Goal: Task Accomplishment & Management: Complete application form

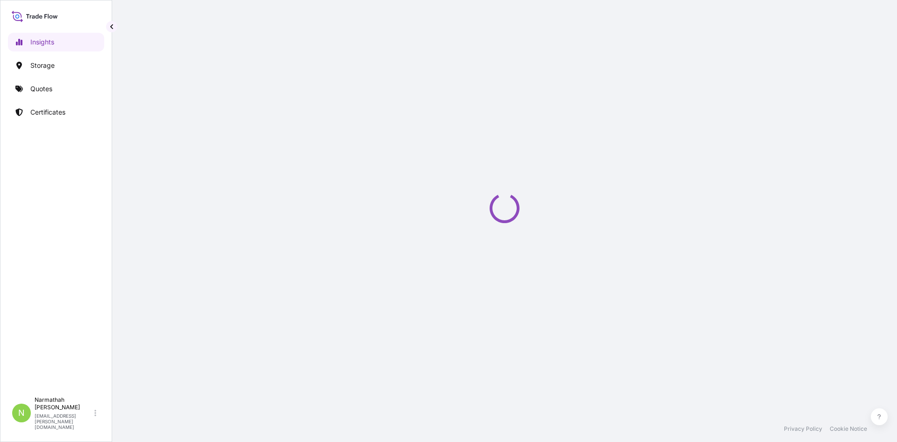
select select "2025"
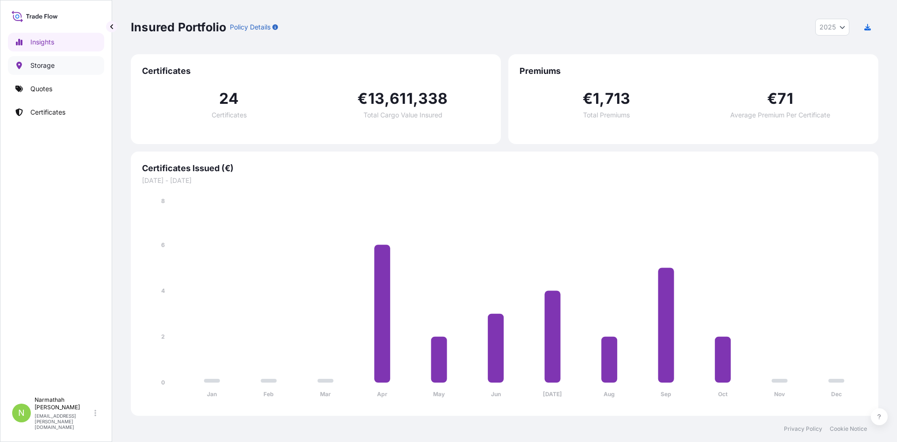
click at [65, 64] on link "Storage" at bounding box center [56, 65] width 96 height 19
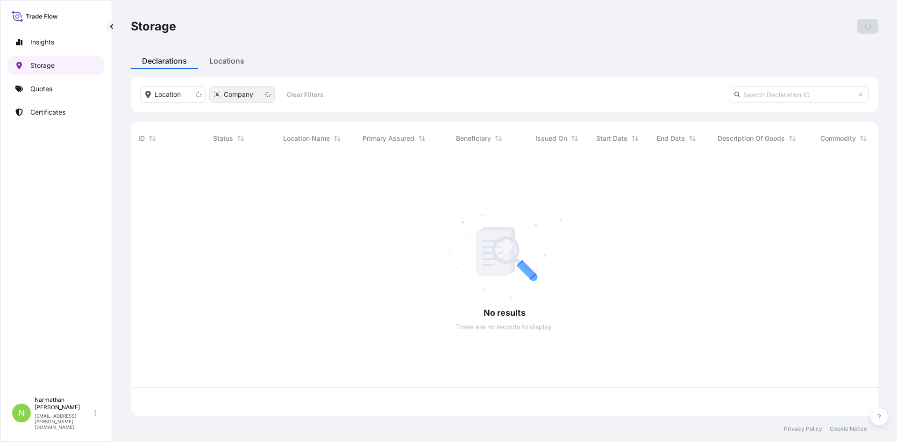
scroll to position [258, 741]
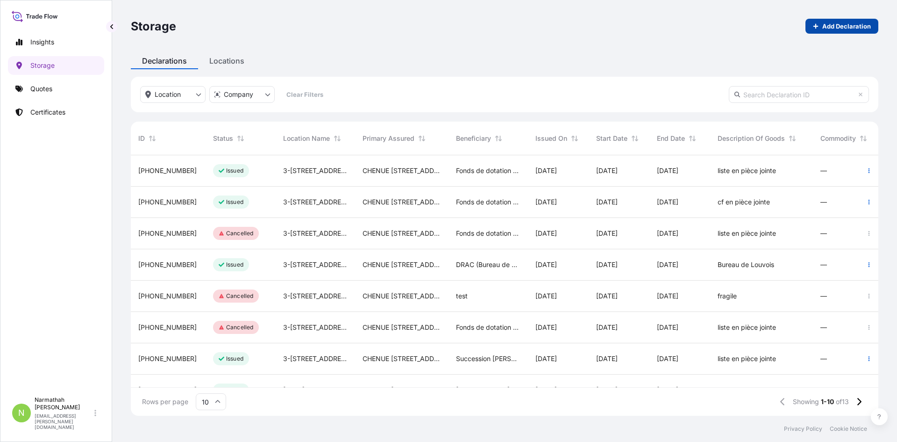
click at [821, 22] on link "Add Declaration" at bounding box center [842, 26] width 73 height 15
select select "31990"
select select "EUR"
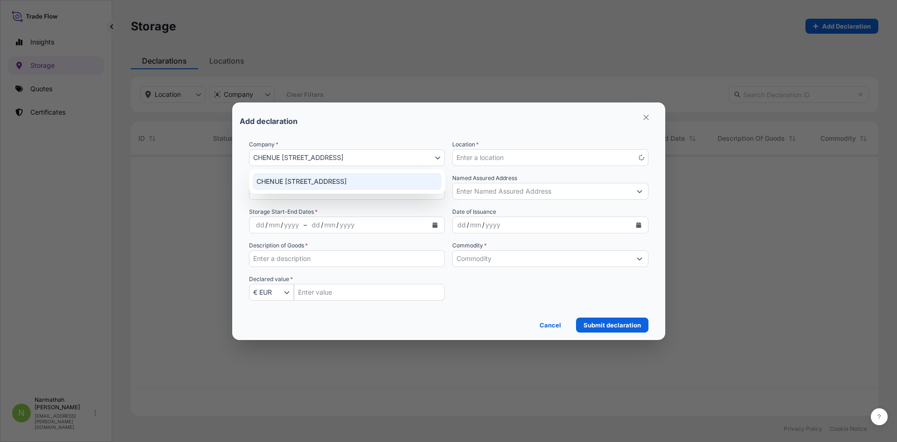
click at [308, 160] on span "CHENUE [STREET_ADDRESS]" at bounding box center [298, 157] width 90 height 9
click at [221, 201] on div "Add declaration Company * [GEOGRAPHIC_DATA][STREET_ADDRESS][STREET_ADDRESS] Loc…" at bounding box center [448, 221] width 897 height 442
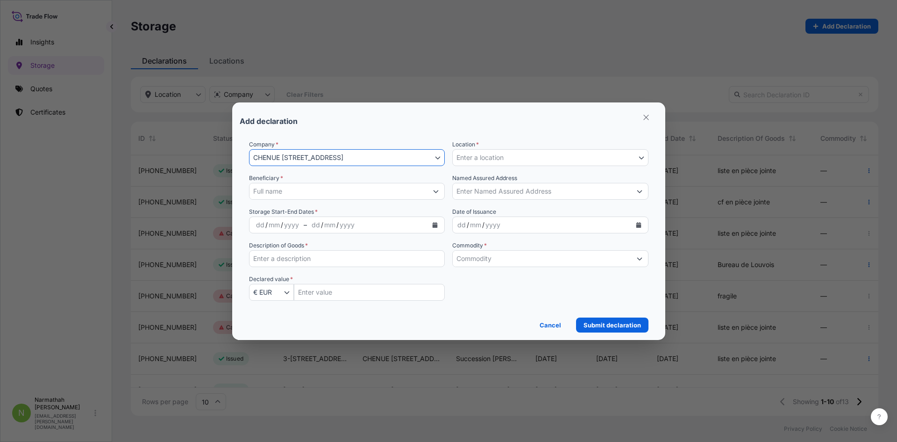
click at [294, 157] on span "CHENUE [STREET_ADDRESS]" at bounding box center [298, 157] width 90 height 9
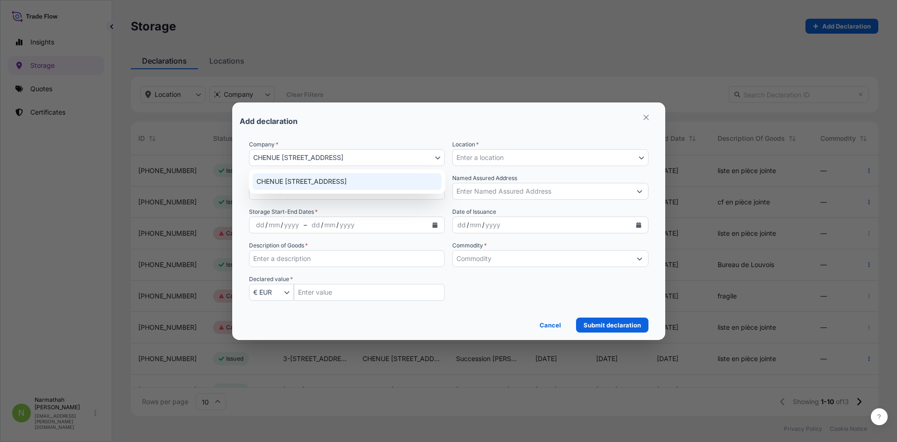
click at [304, 179] on div "CHENUE [STREET_ADDRESS]" at bounding box center [347, 181] width 189 height 17
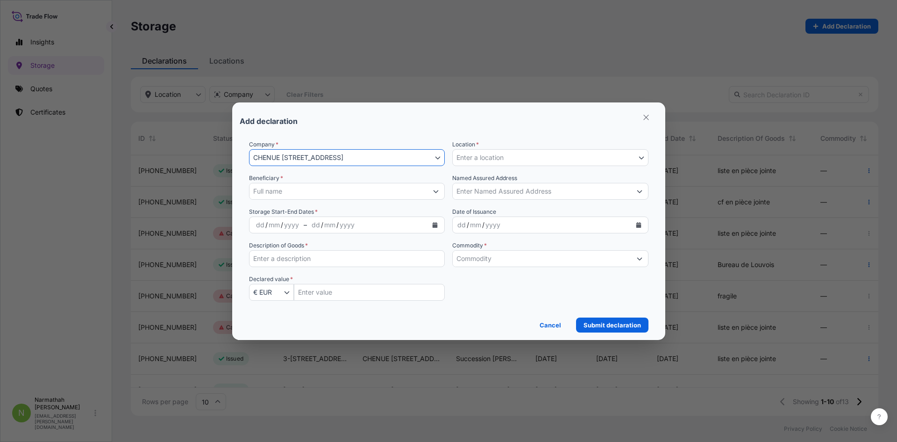
click at [306, 187] on input "Beneficiary *" at bounding box center [339, 191] width 179 height 17
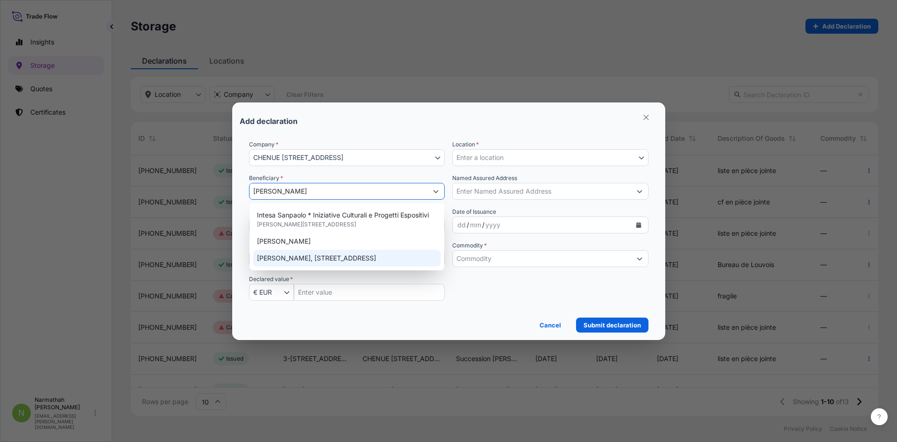
click at [333, 257] on span "[PERSON_NAME], [STREET_ADDRESS]" at bounding box center [316, 257] width 119 height 9
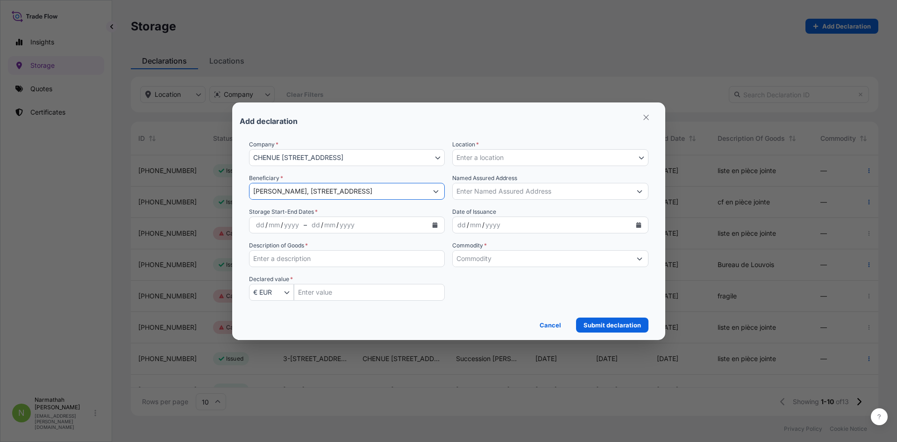
type input "[PERSON_NAME], [STREET_ADDRESS]"
click at [258, 223] on div "dd" at bounding box center [260, 224] width 10 height 11
click at [312, 225] on div "dd" at bounding box center [313, 224] width 10 height 11
click at [308, 222] on div "dd" at bounding box center [313, 224] width 10 height 11
click at [577, 155] on button "Enter a location" at bounding box center [550, 157] width 196 height 17
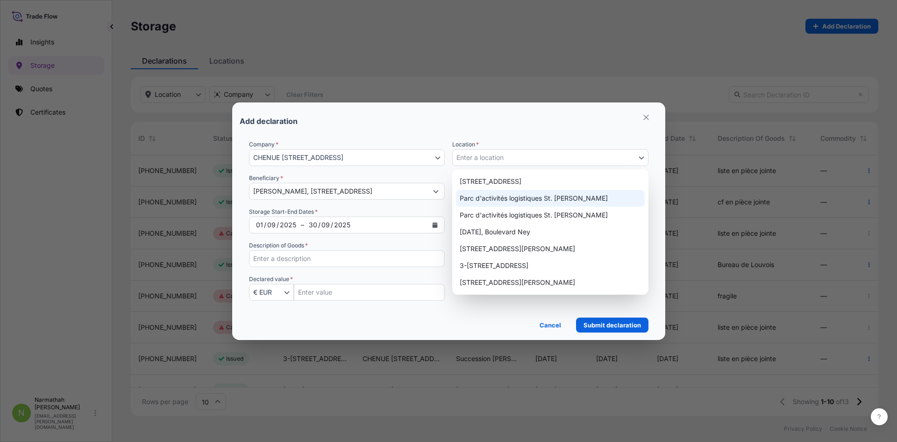
click at [574, 196] on div "Parc d'activités logistiques St. [PERSON_NAME]" at bounding box center [550, 198] width 189 height 17
select select "813"
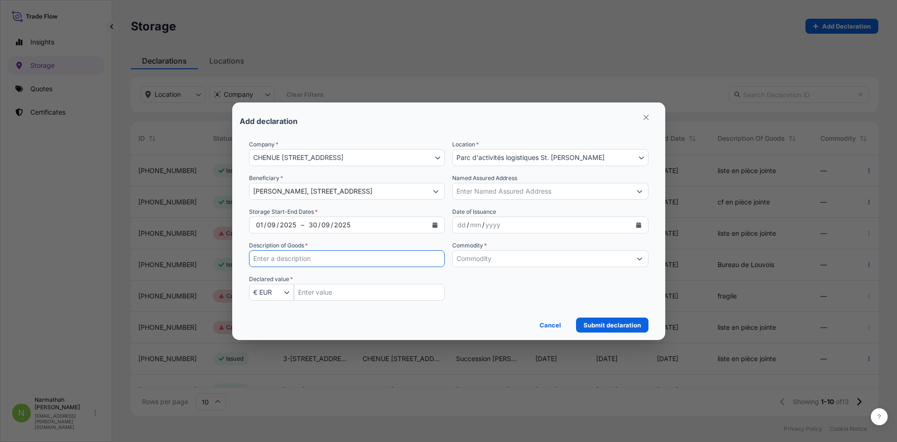
click at [368, 257] on input "Description of Goods *" at bounding box center [347, 258] width 196 height 17
type input "cf en pièce jointe"
click at [394, 296] on input "Insured Value Amount" at bounding box center [369, 292] width 151 height 17
type input "591646.65"
click at [514, 259] on input "Commodity *" at bounding box center [542, 258] width 179 height 17
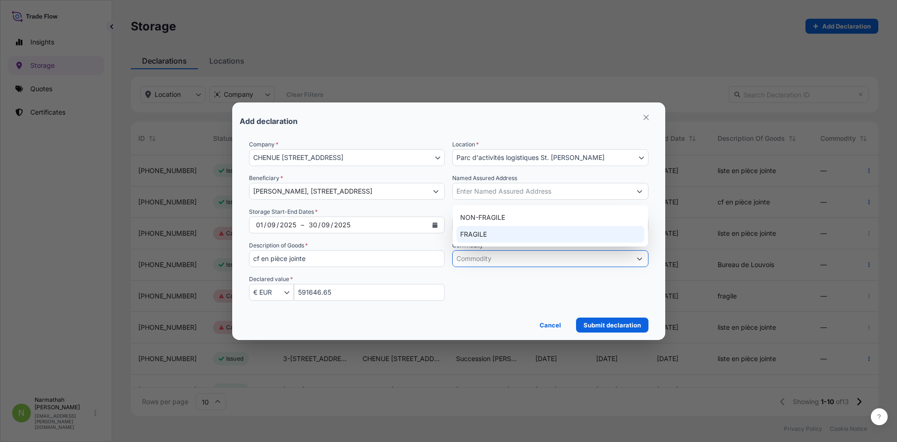
click at [504, 232] on div "FRAGILE" at bounding box center [551, 234] width 188 height 17
type input "FRAGILE"
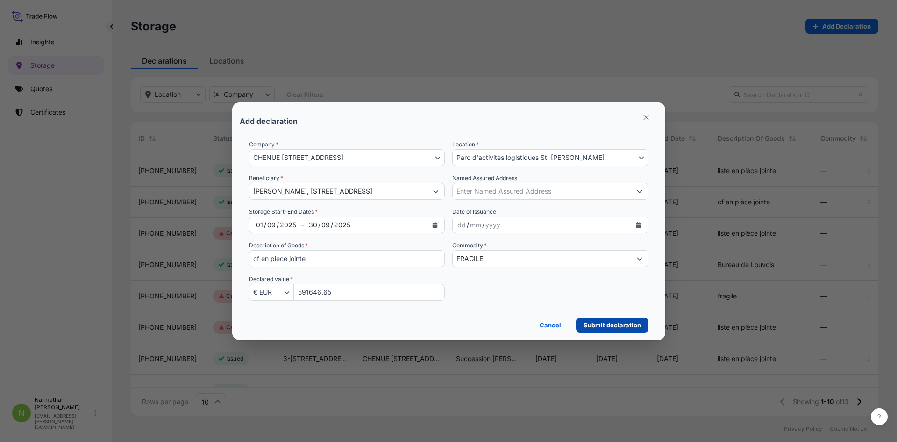
click at [589, 321] on p "Submit declaration" at bounding box center [612, 324] width 57 height 9
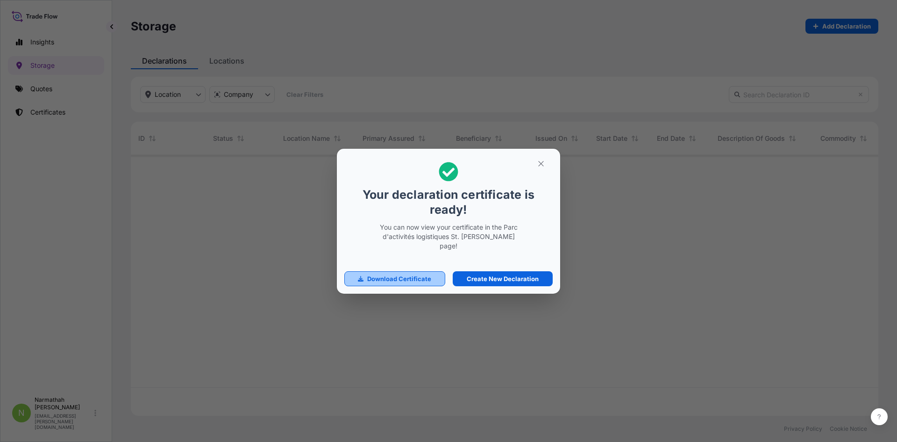
click at [431, 274] on p "Download Certificate" at bounding box center [399, 278] width 64 height 9
